Goal: Navigation & Orientation: Find specific page/section

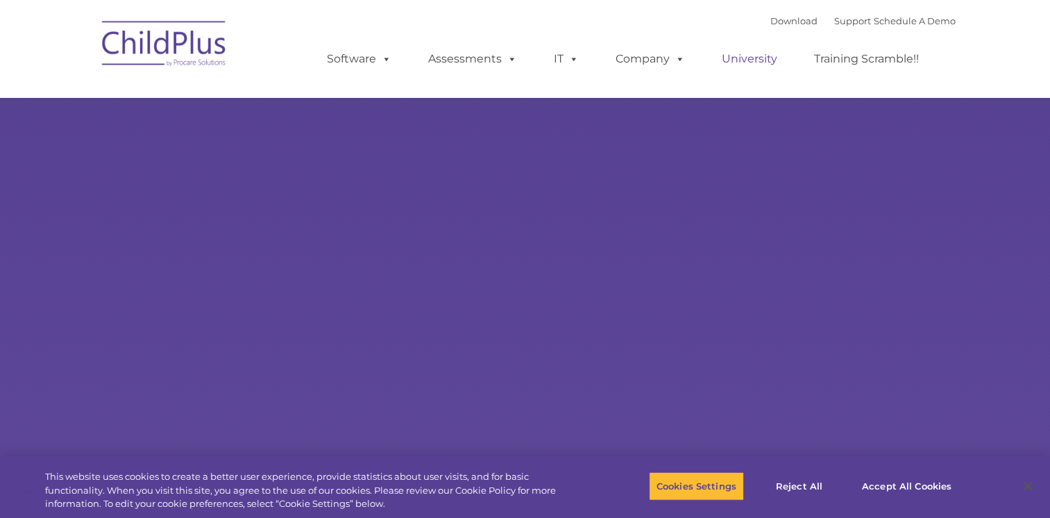
select select "MEDIUM"
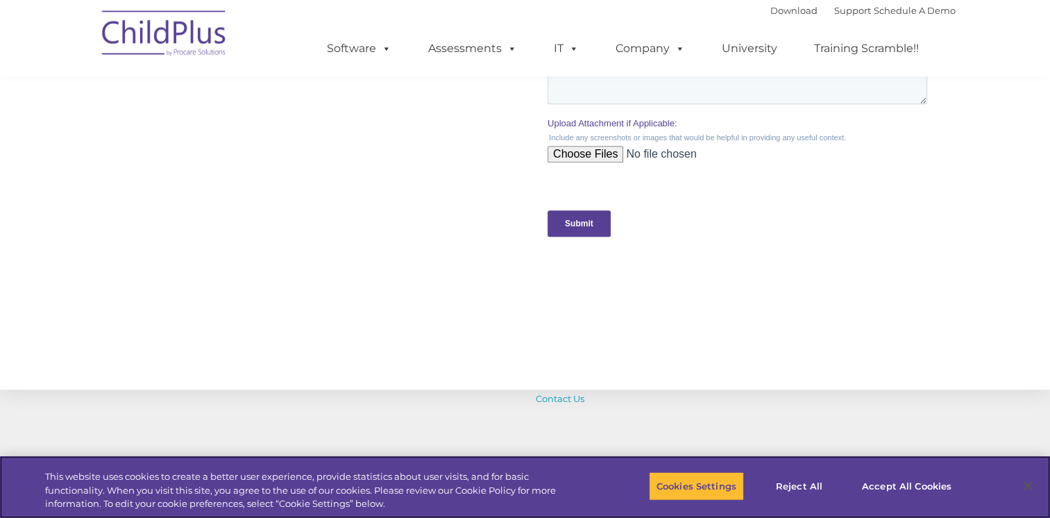
scroll to position [1433, 0]
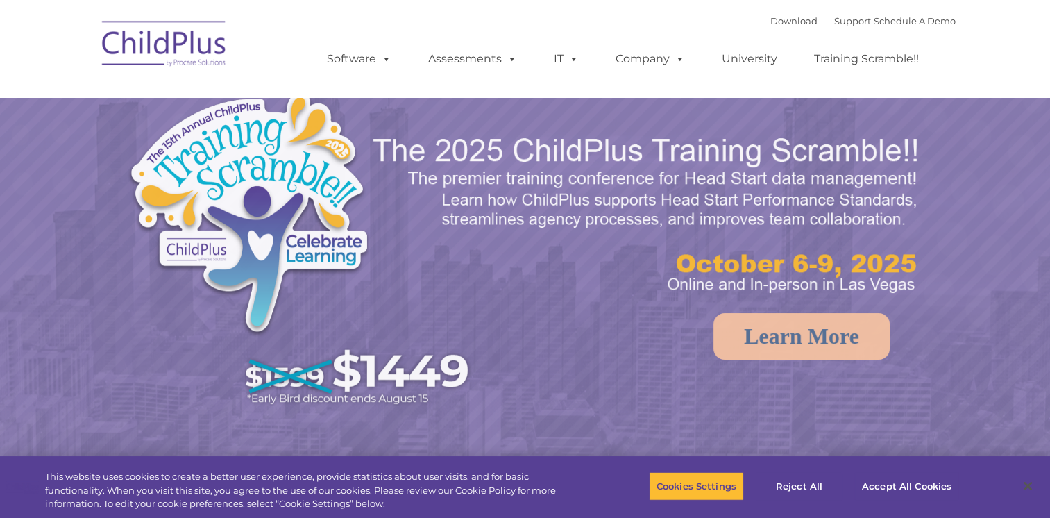
select select "MEDIUM"
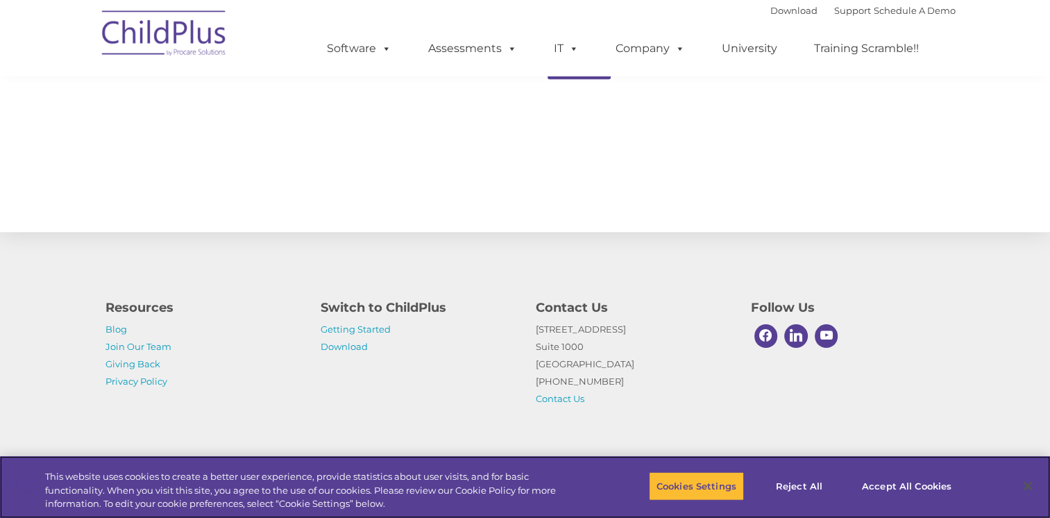
scroll to position [1525, 0]
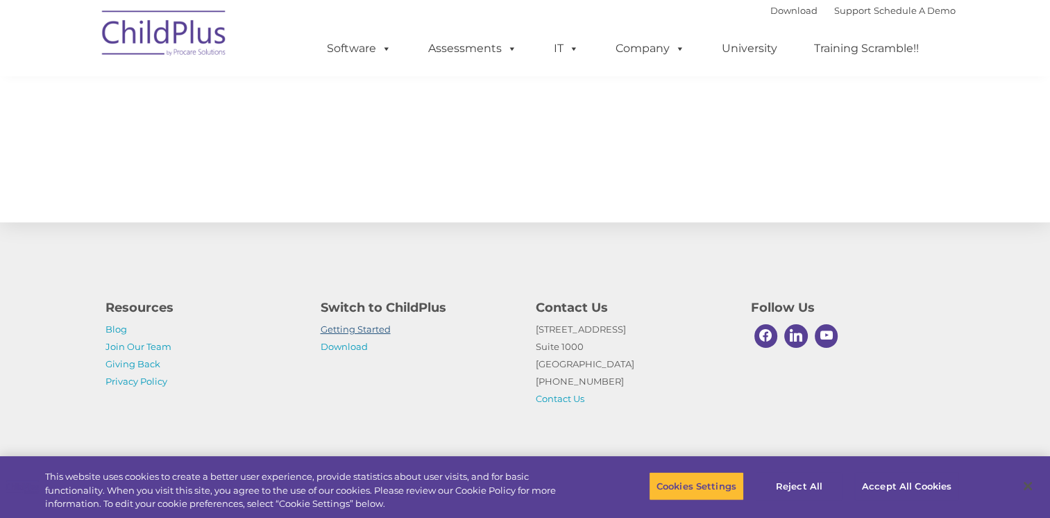
click at [366, 325] on link "Getting Started" at bounding box center [356, 328] width 70 height 11
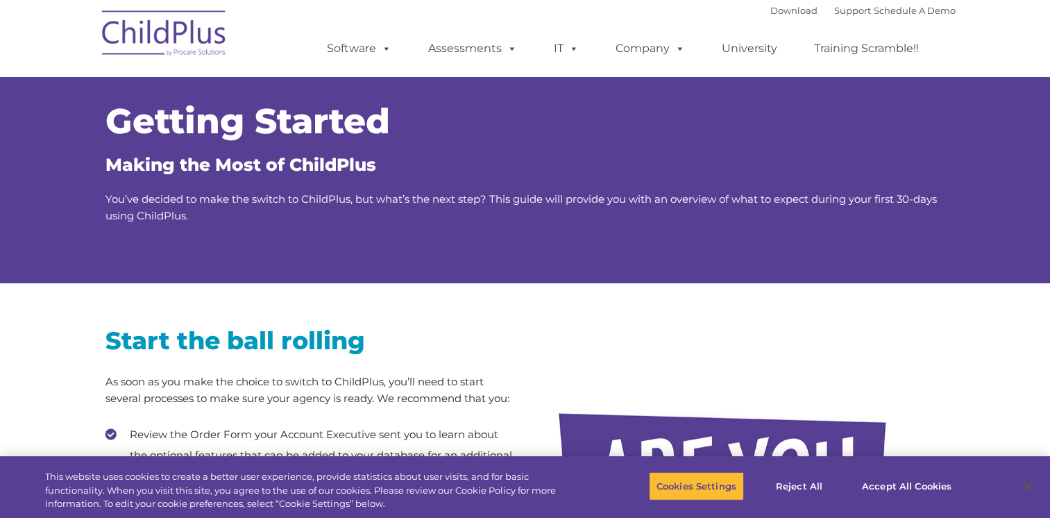
click at [195, 39] on img at bounding box center [164, 35] width 139 height 69
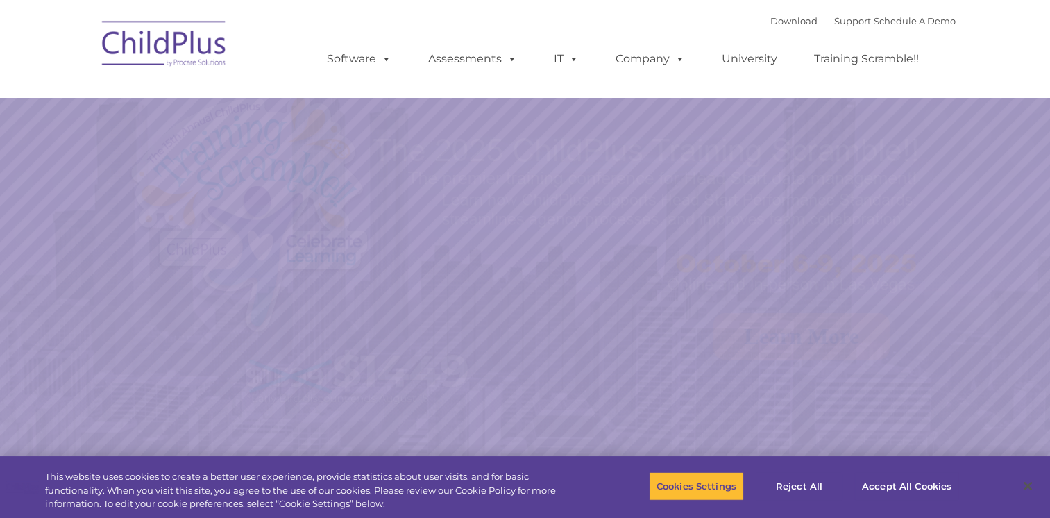
select select "MEDIUM"
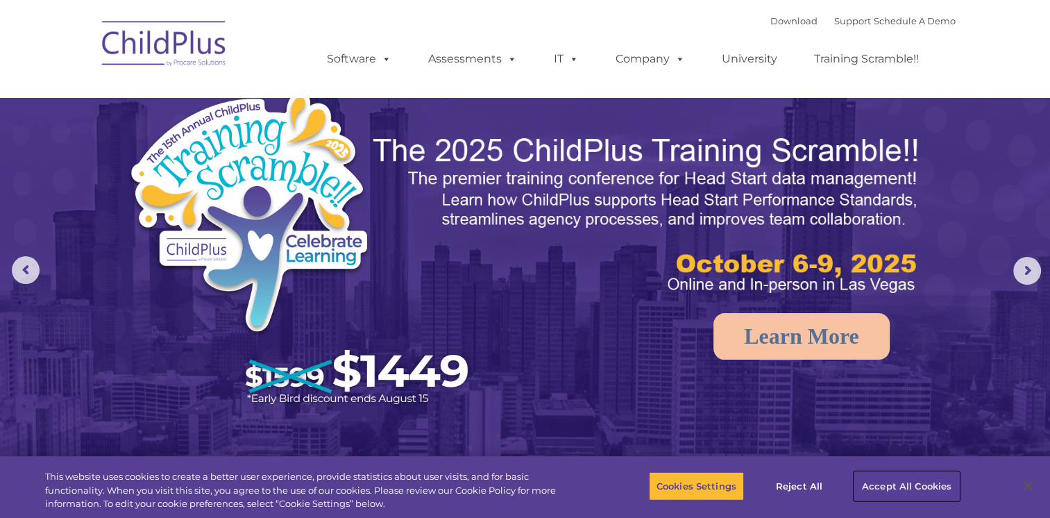
click at [885, 482] on button "Accept All Cookies" at bounding box center [906, 485] width 105 height 29
